Goal: Find specific page/section: Find specific page/section

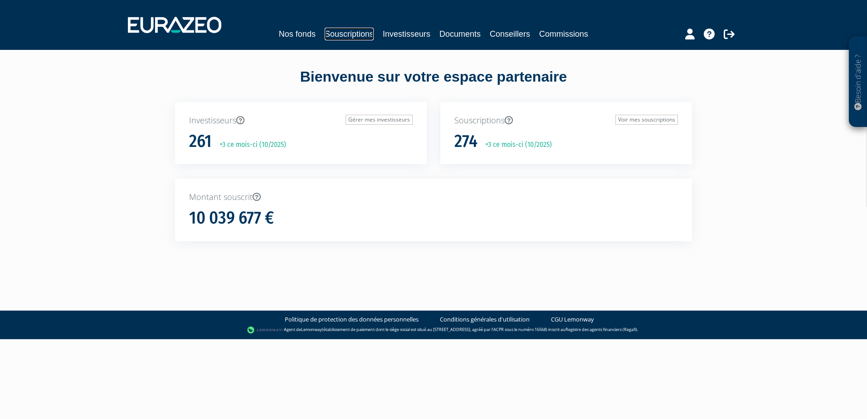
click at [345, 34] on link "Souscriptions" at bounding box center [349, 34] width 49 height 13
click at [416, 35] on link "Investisseurs" at bounding box center [407, 34] width 48 height 13
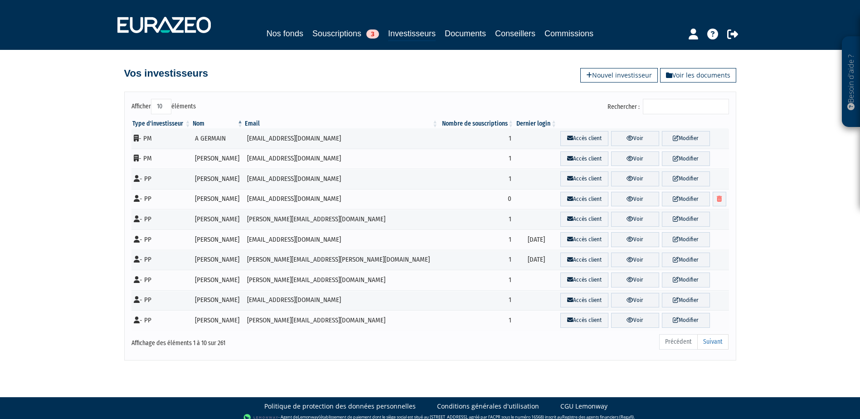
click at [661, 100] on input "Rechercher :" at bounding box center [686, 106] width 86 height 15
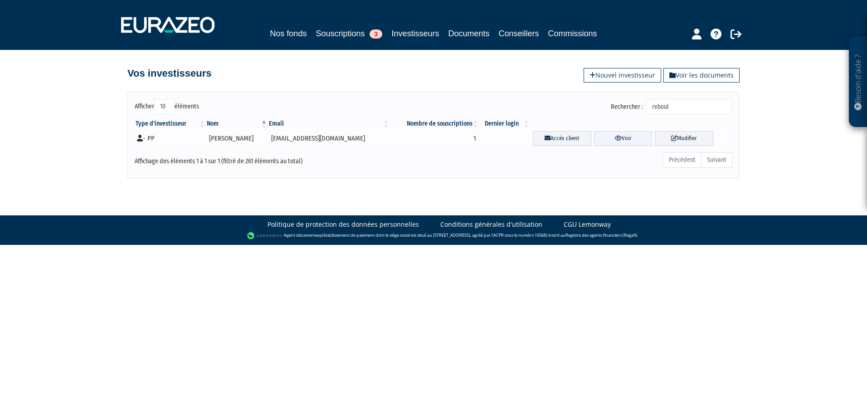
type input "reboul"
click at [606, 137] on link "Voir" at bounding box center [623, 138] width 59 height 15
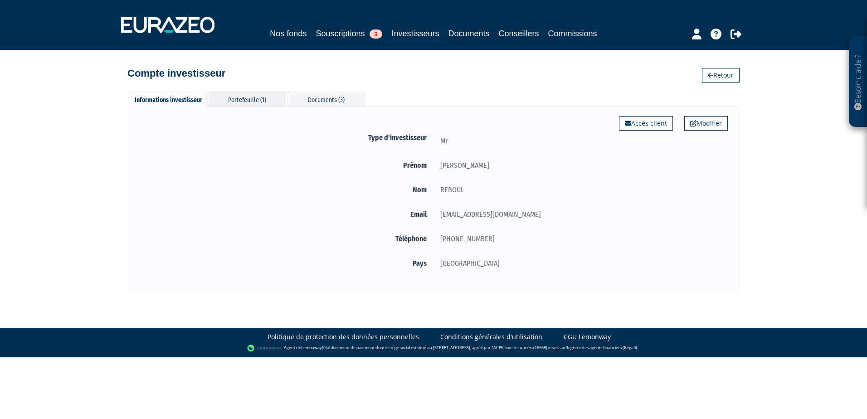
click at [240, 98] on div "Portefeuille (1)" at bounding box center [247, 99] width 77 height 15
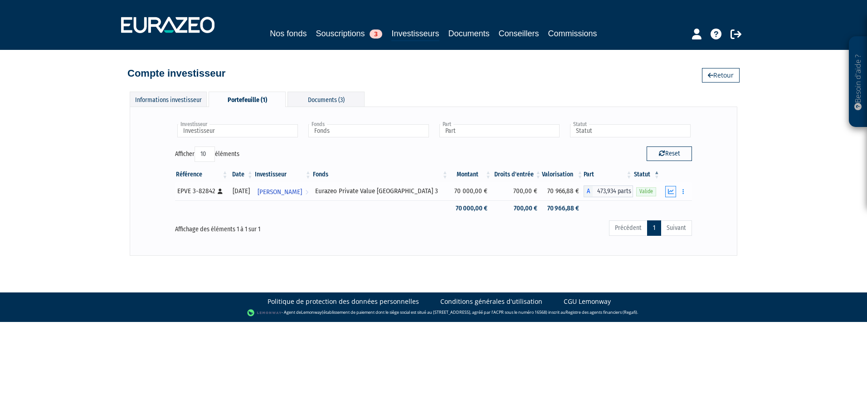
click at [676, 196] on button "button" at bounding box center [670, 191] width 11 height 11
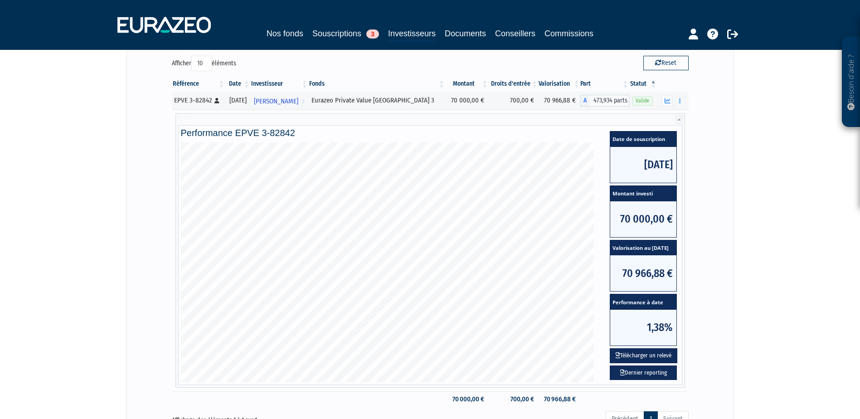
scroll to position [136, 0]
